Goal: Go to known website: Go to known website

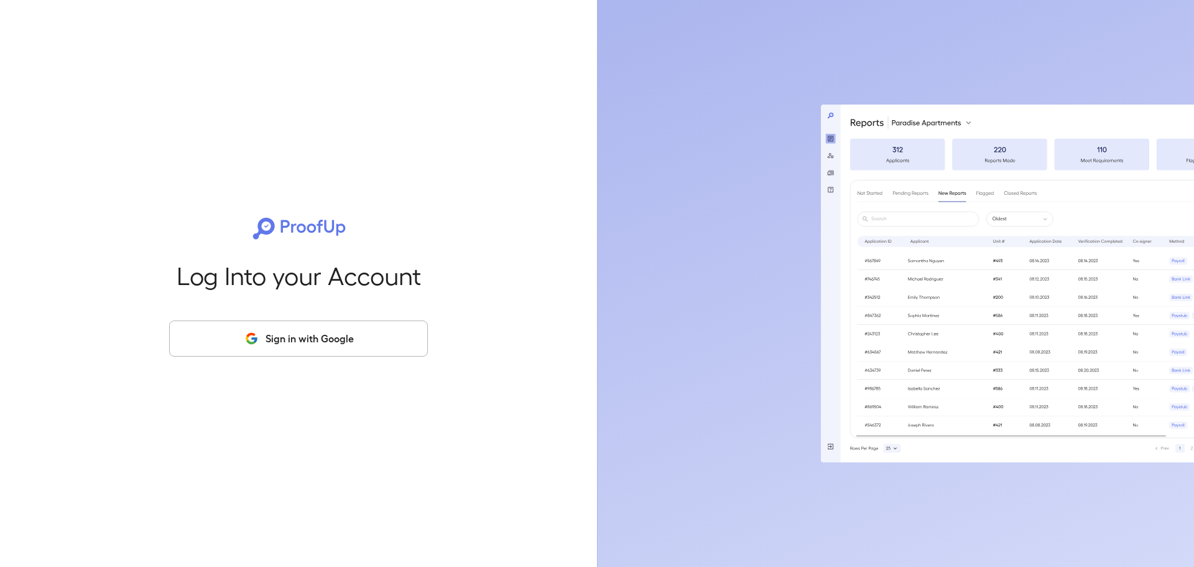
click at [387, 325] on button "Sign in with Google" at bounding box center [298, 338] width 259 height 36
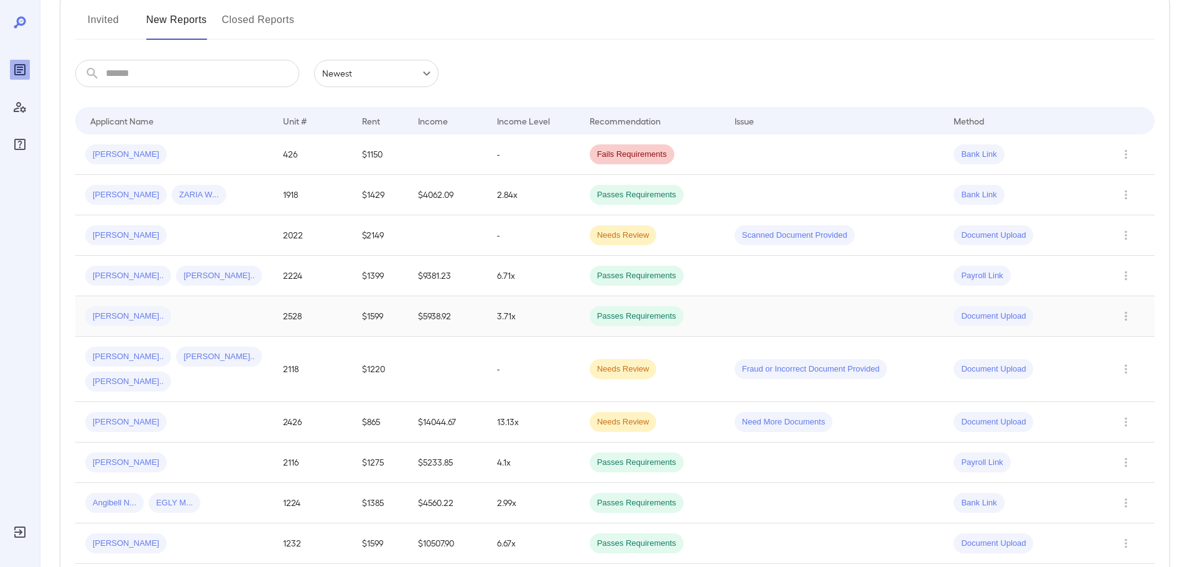
scroll to position [187, 0]
